Goal: Task Accomplishment & Management: Use online tool/utility

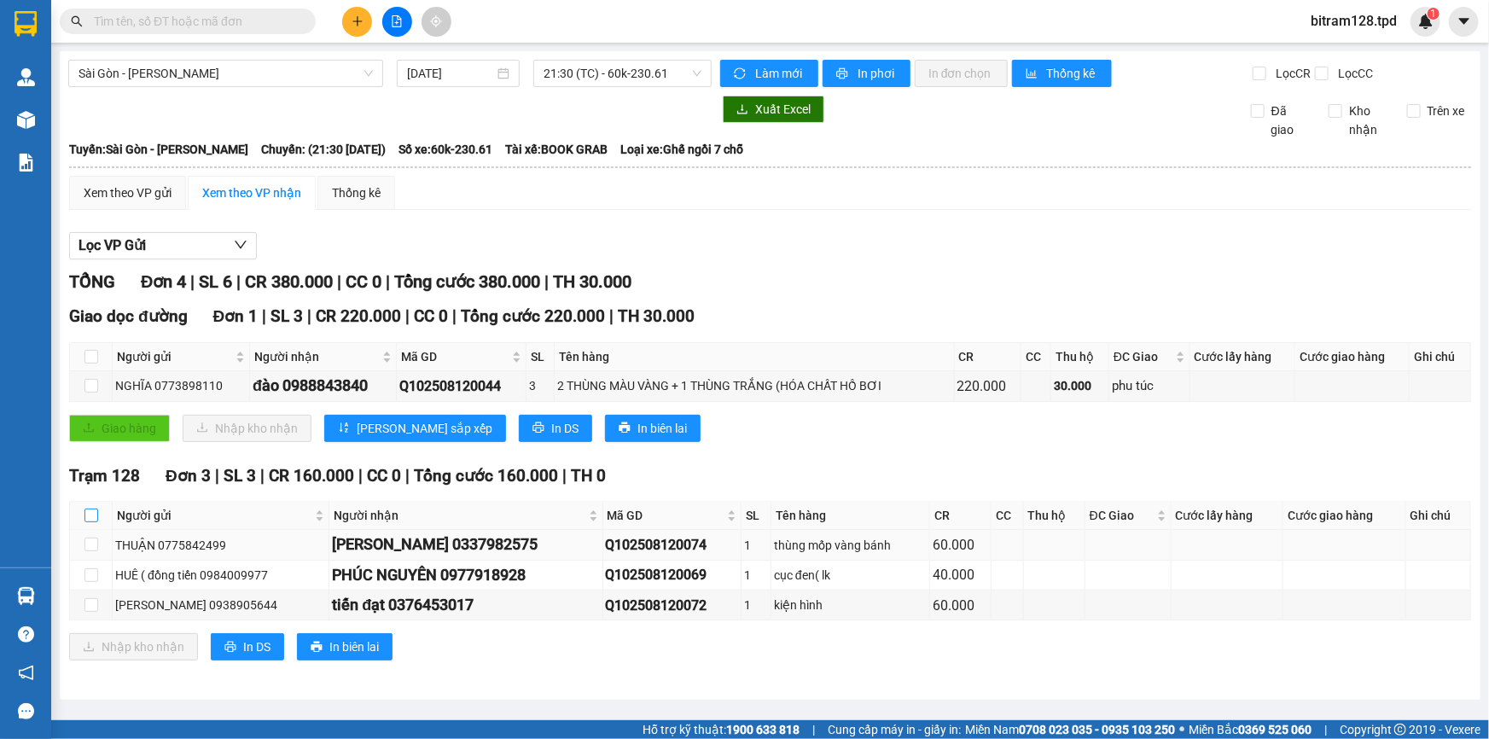
drag, startPoint x: 92, startPoint y: 513, endPoint x: 104, endPoint y: 529, distance: 20.1
click at [96, 520] on input "checkbox" at bounding box center [91, 516] width 14 height 14
checkbox input "true"
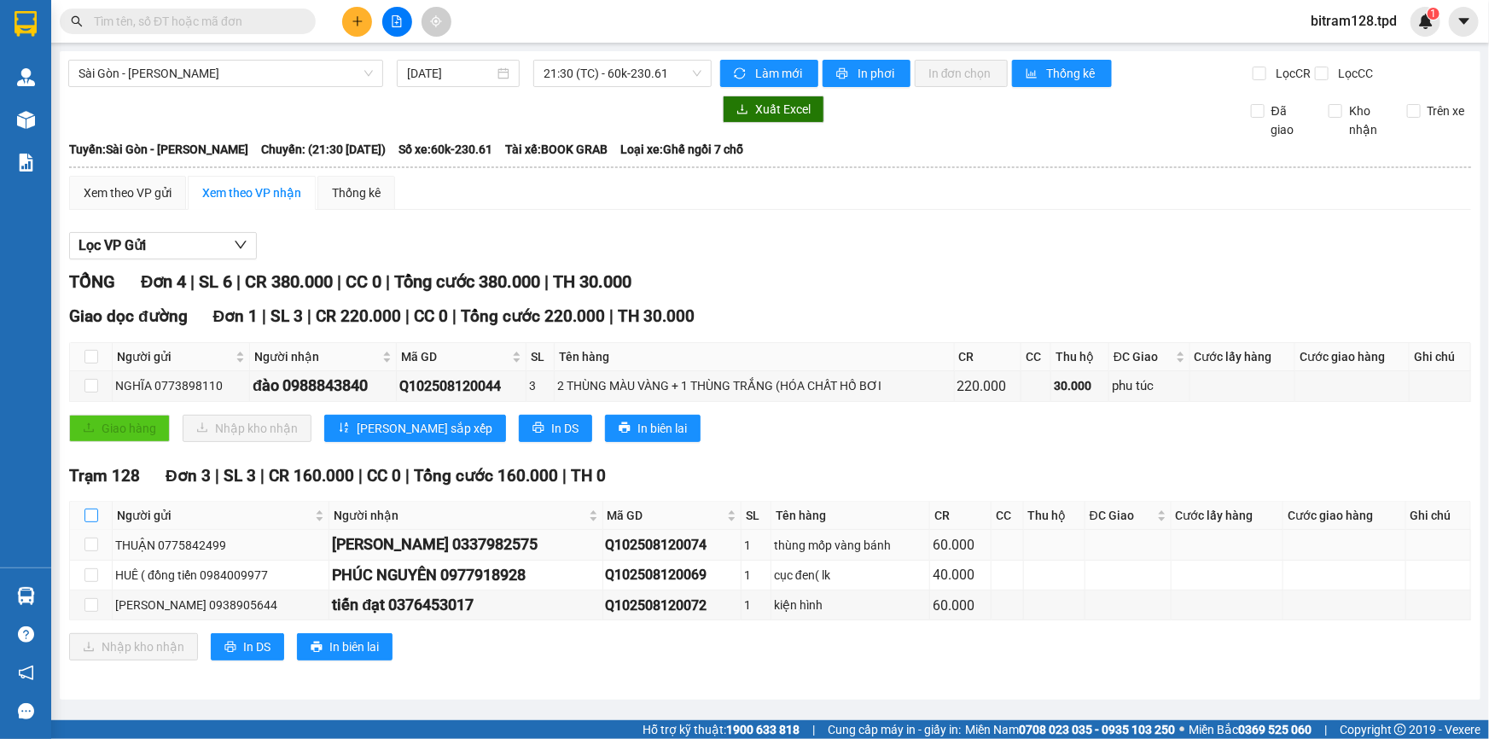
checkbox input "true"
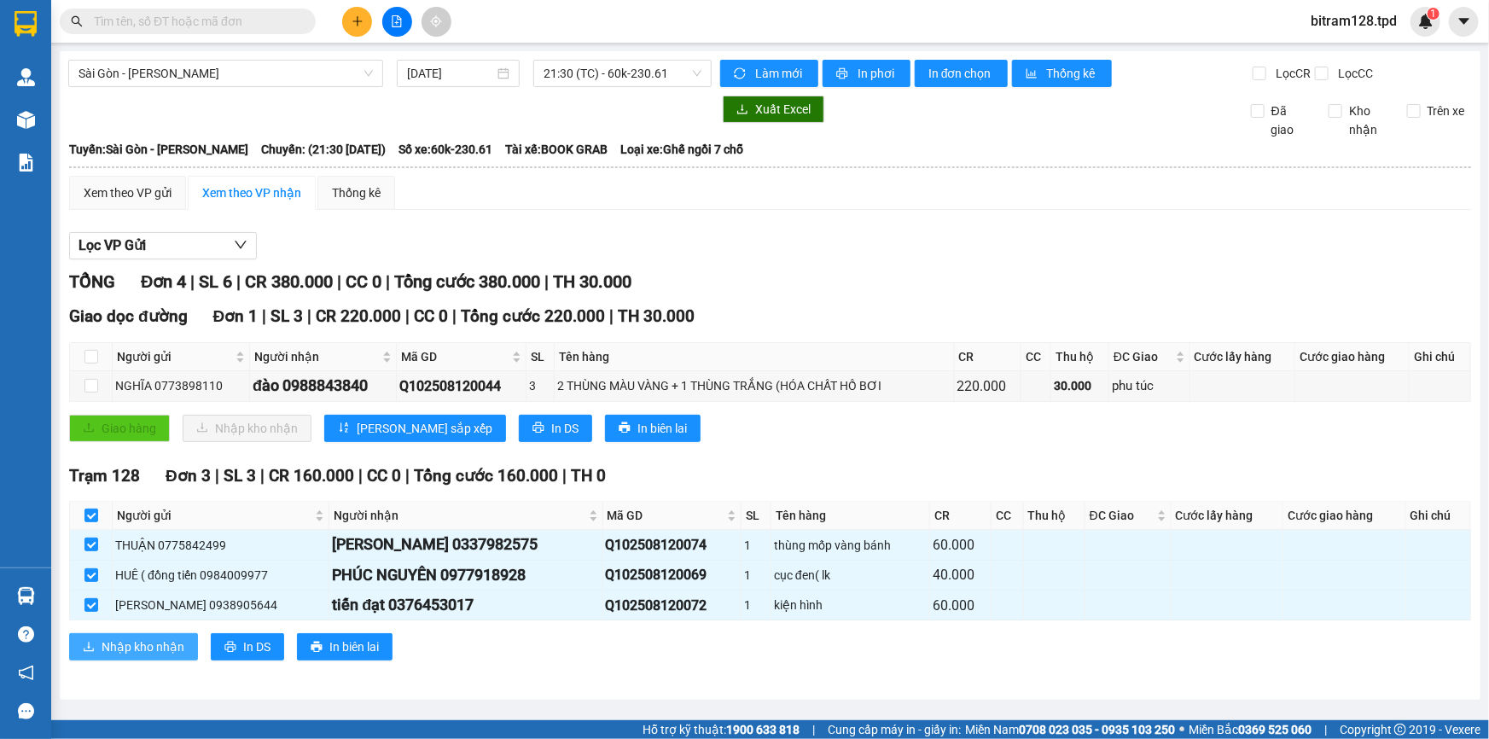
click at [137, 641] on span "Nhập kho nhận" at bounding box center [143, 647] width 83 height 19
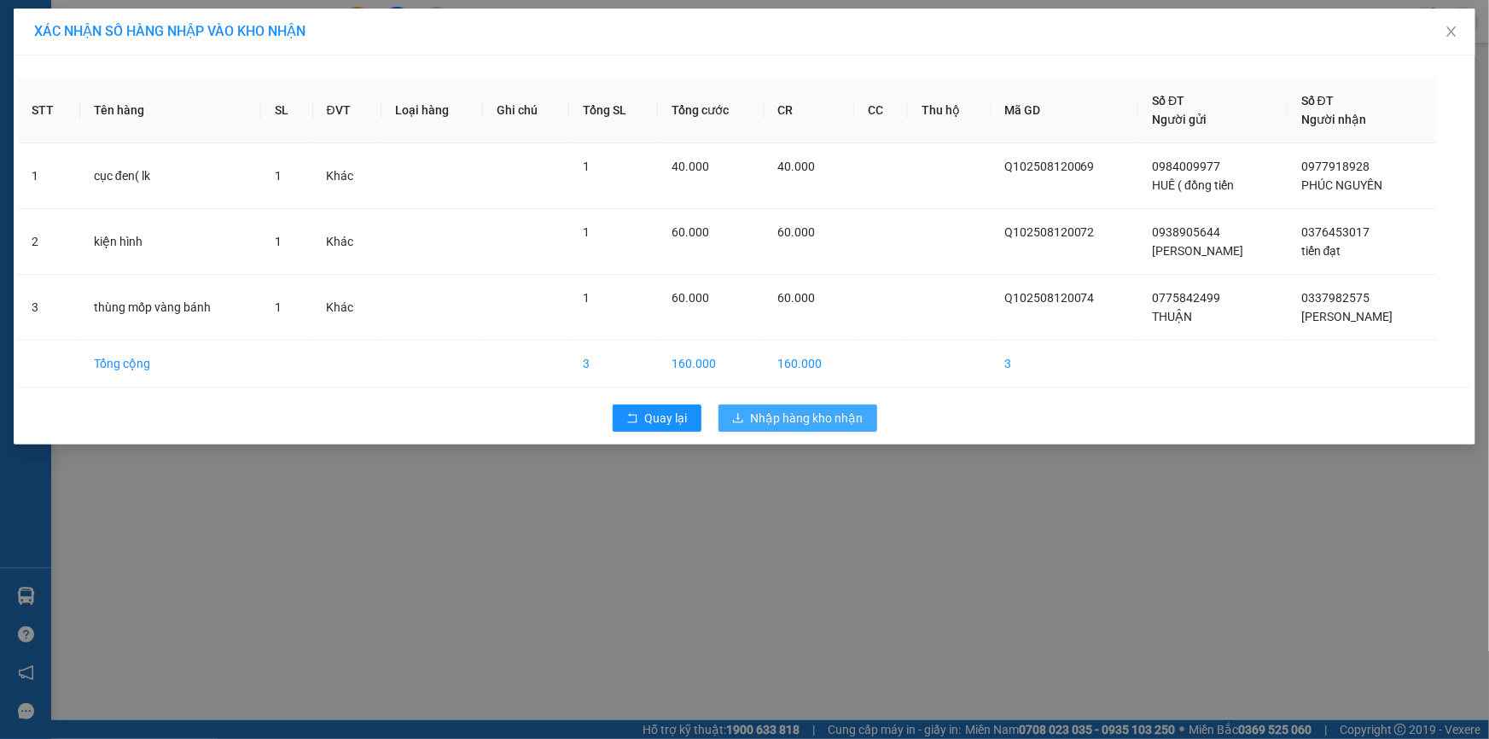
click at [801, 420] on span "Nhập hàng kho nhận" at bounding box center [807, 418] width 113 height 19
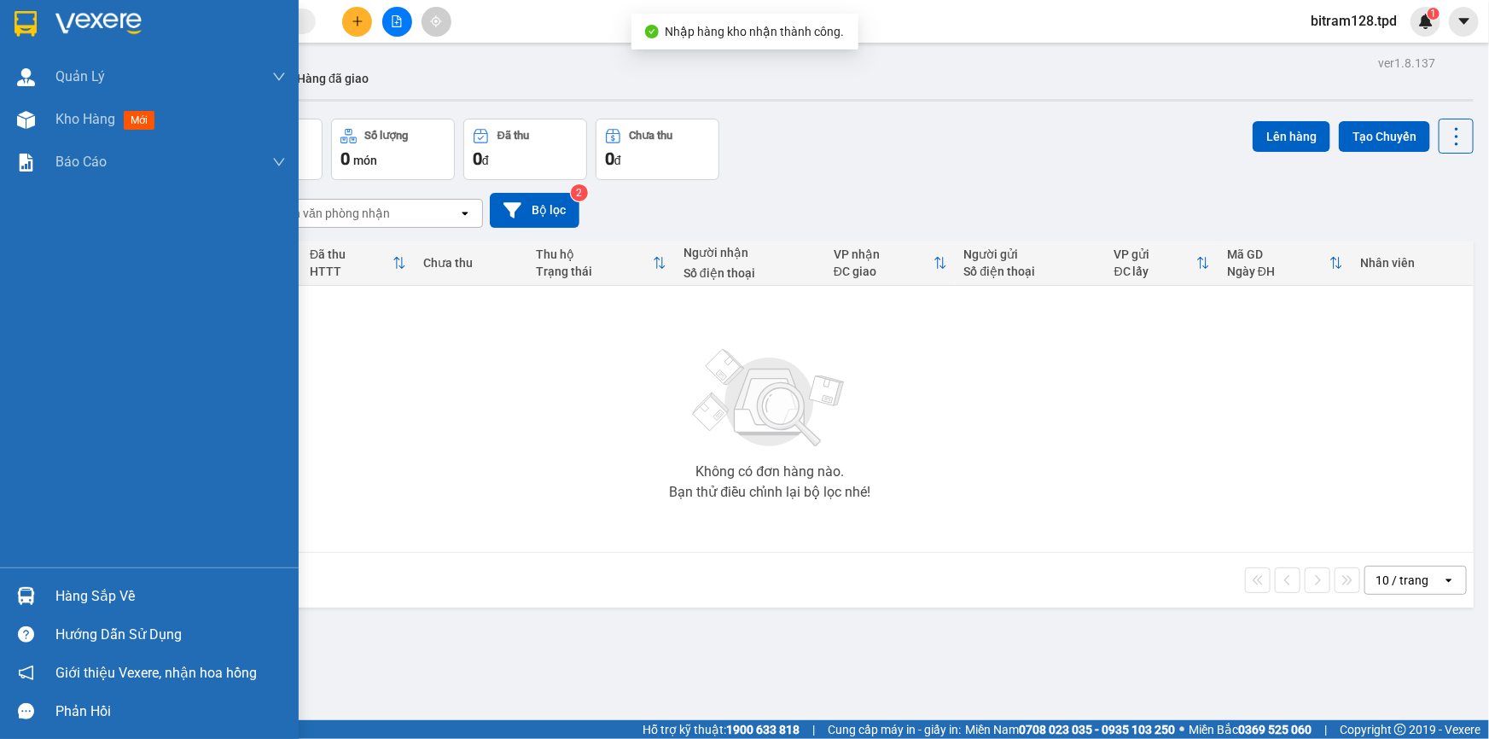
drag, startPoint x: 100, startPoint y: 597, endPoint x: 140, endPoint y: 613, distance: 43.0
click at [102, 597] on div "Hàng sắp về" at bounding box center [170, 597] width 230 height 26
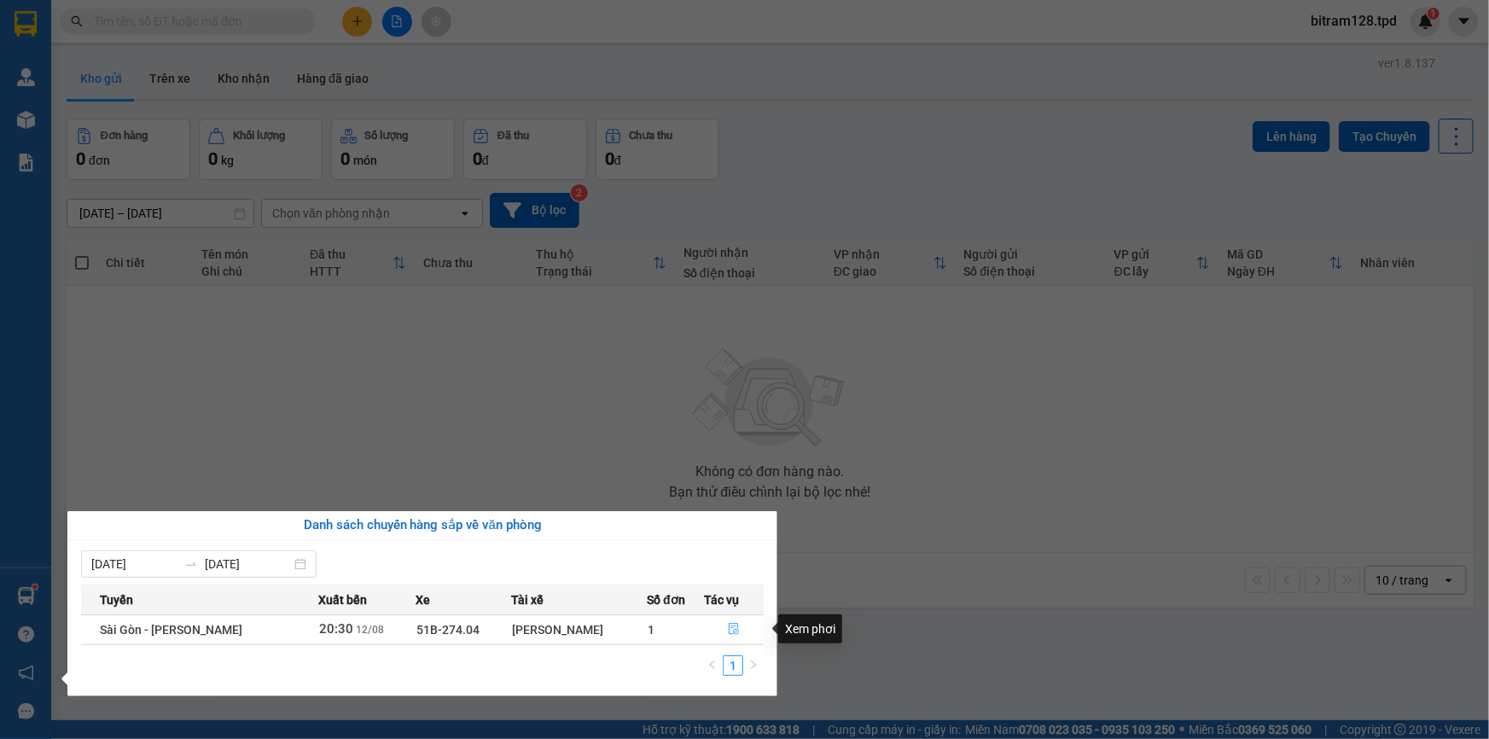
click at [729, 636] on span "file-done" at bounding box center [734, 630] width 12 height 14
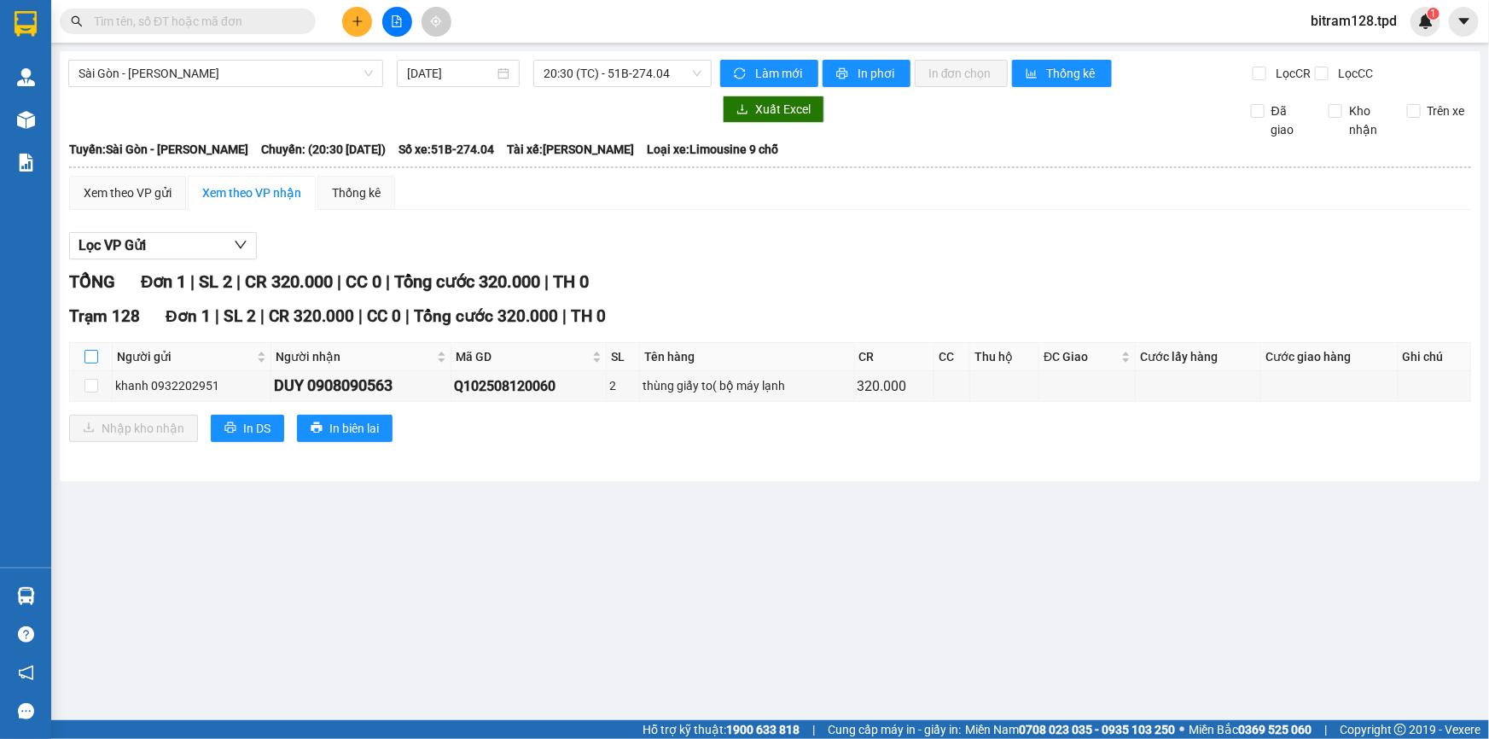
click at [92, 364] on th at bounding box center [91, 357] width 43 height 28
drag, startPoint x: 91, startPoint y: 362, endPoint x: 89, endPoint y: 406, distance: 44.5
click at [90, 362] on input "checkbox" at bounding box center [91, 357] width 14 height 14
checkbox input "true"
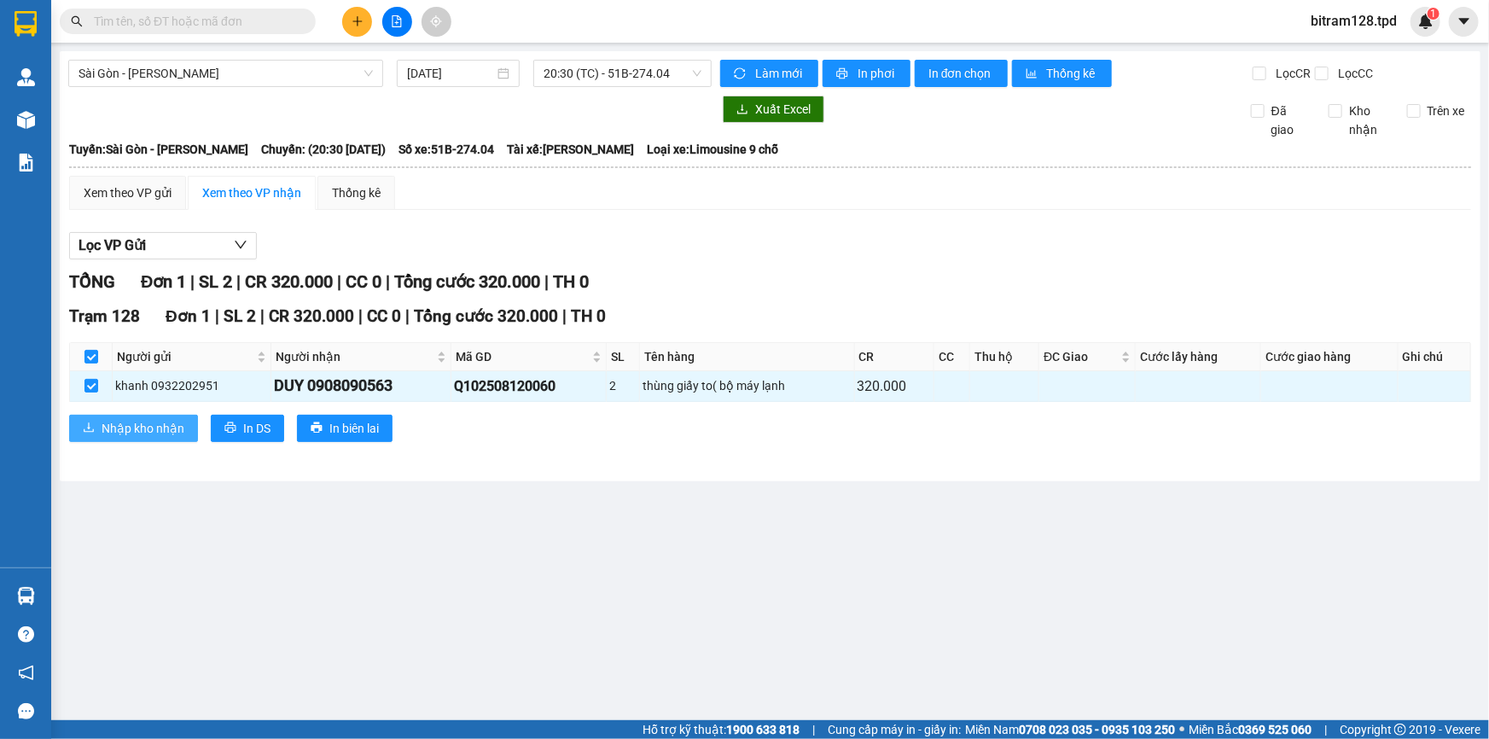
click at [132, 440] on button "Nhập kho nhận" at bounding box center [133, 428] width 129 height 27
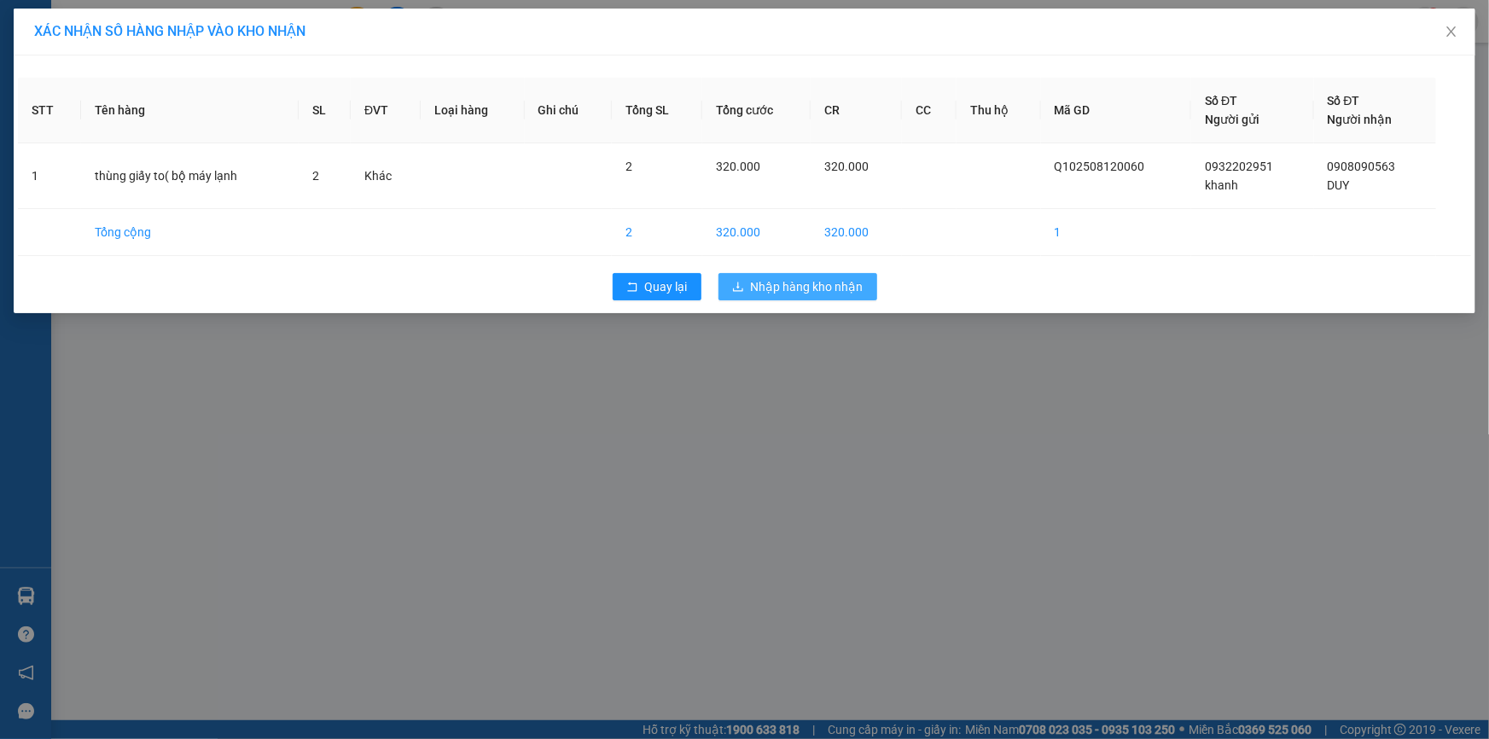
click at [801, 282] on span "Nhập hàng kho nhận" at bounding box center [807, 286] width 113 height 19
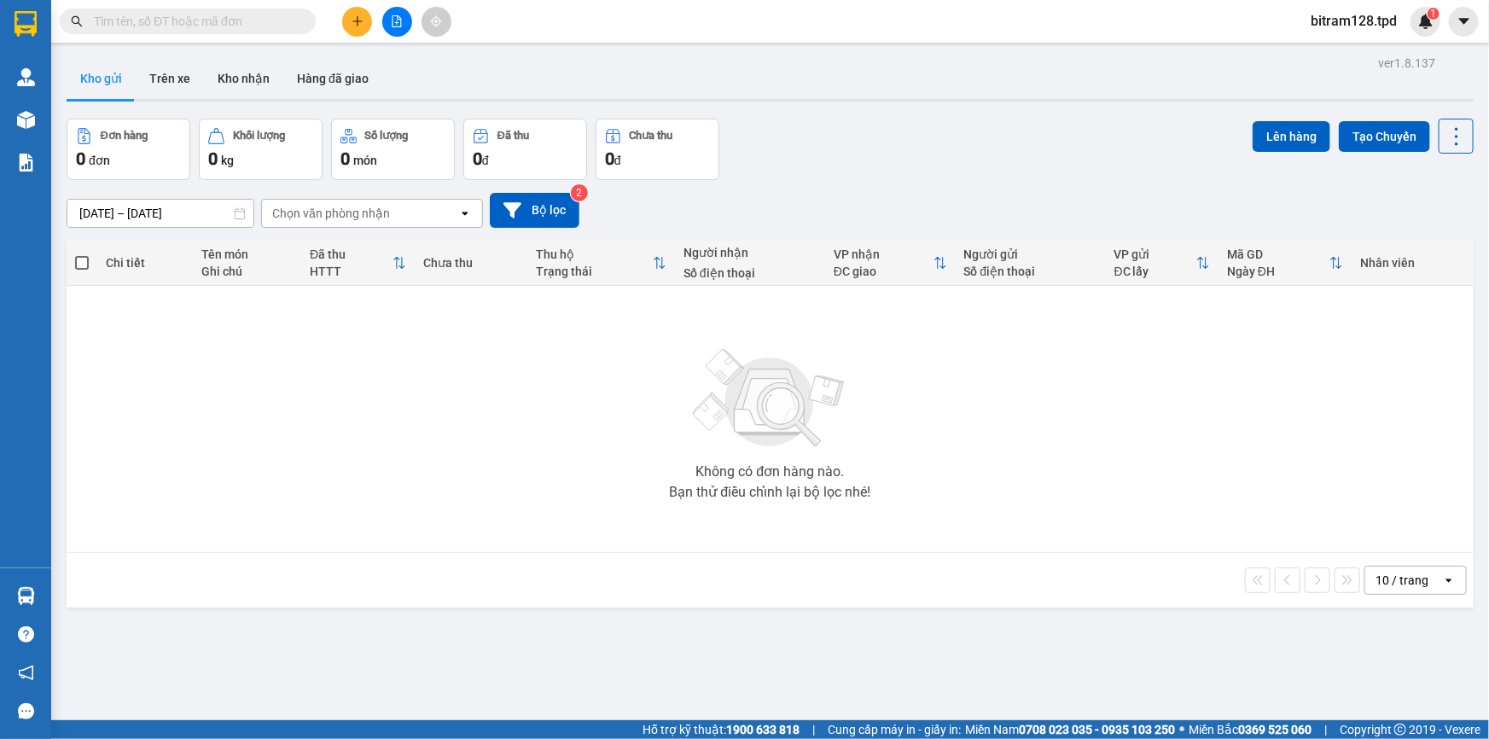
click at [214, 16] on input "text" at bounding box center [194, 21] width 201 height 19
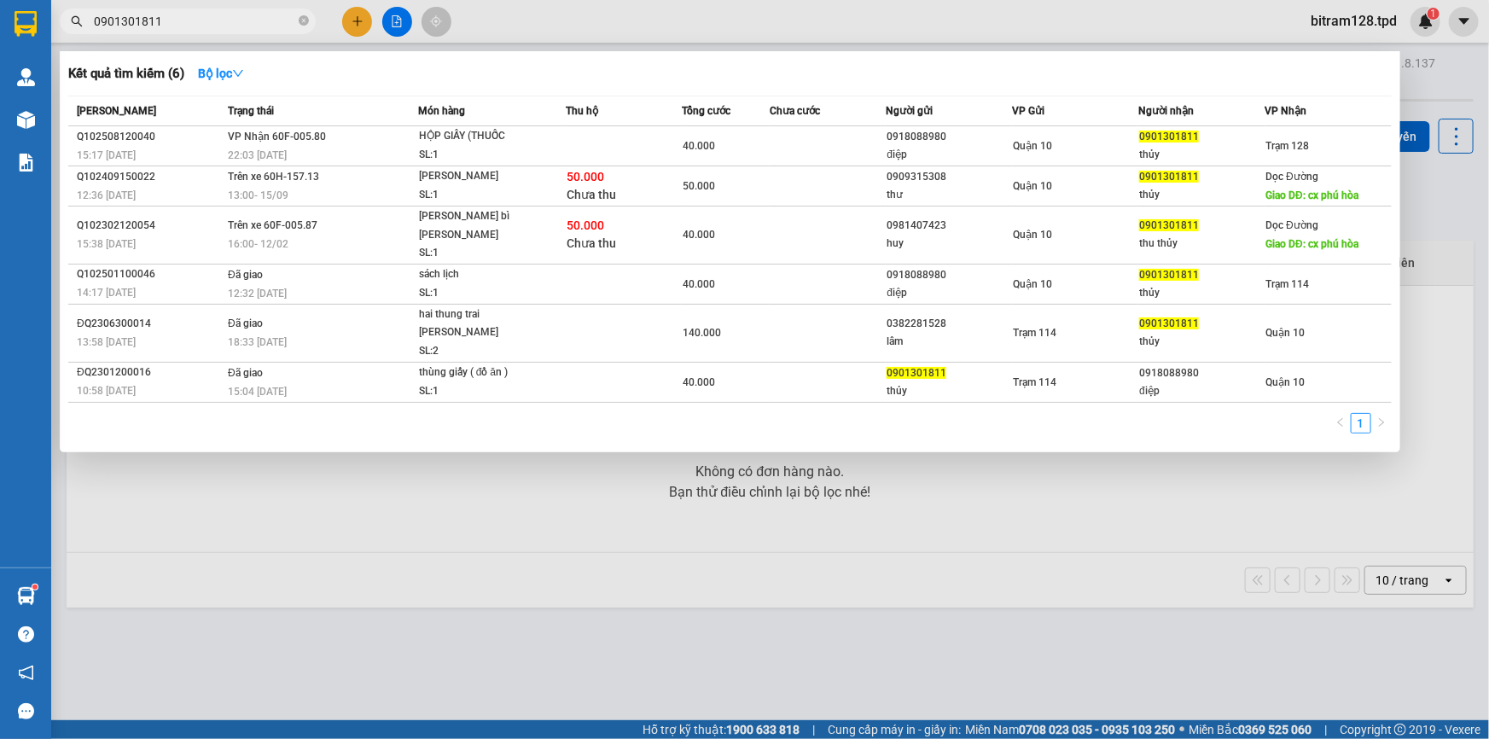
type input "0901301811"
click at [304, 24] on span "0901301811" at bounding box center [188, 22] width 256 height 26
click at [306, 17] on icon "close-circle" at bounding box center [304, 20] width 10 height 10
